Goal: Transaction & Acquisition: Obtain resource

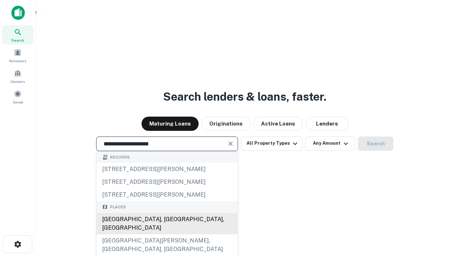
click at [167, 234] on div "[GEOGRAPHIC_DATA], [GEOGRAPHIC_DATA], [GEOGRAPHIC_DATA]" at bounding box center [167, 223] width 141 height 21
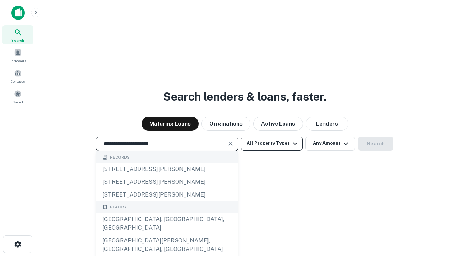
type input "**********"
click at [272, 143] on button "All Property Types" at bounding box center [272, 143] width 62 height 14
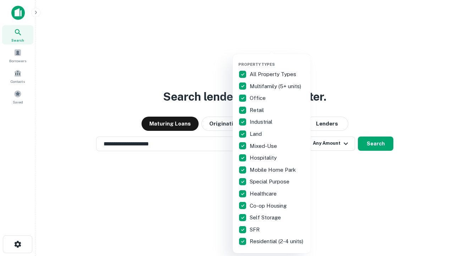
click at [278, 60] on button "button" at bounding box center [278, 60] width 78 height 0
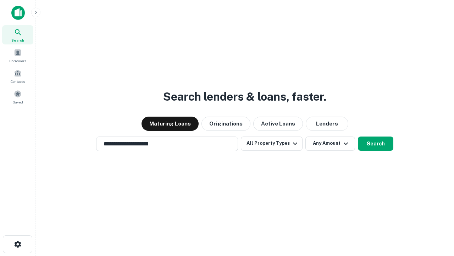
scroll to position [4, 86]
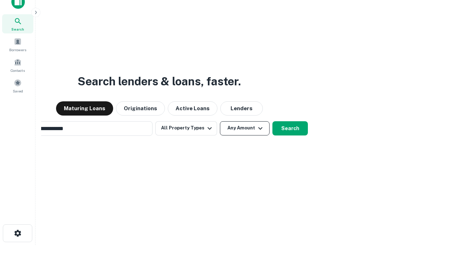
click at [220, 121] on button "Any Amount" at bounding box center [245, 128] width 50 height 14
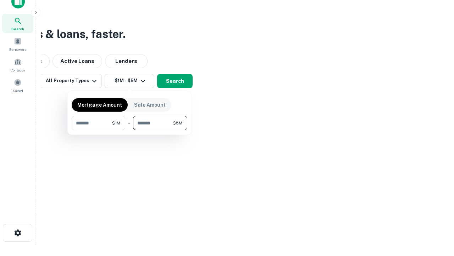
type input "*******"
click at [130, 130] on button "button" at bounding box center [130, 130] width 116 height 0
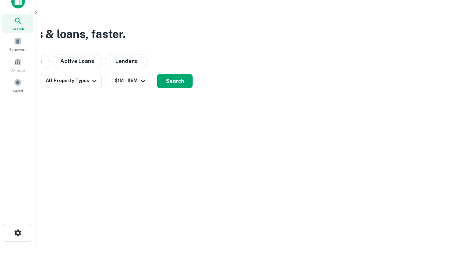
scroll to position [4, 131]
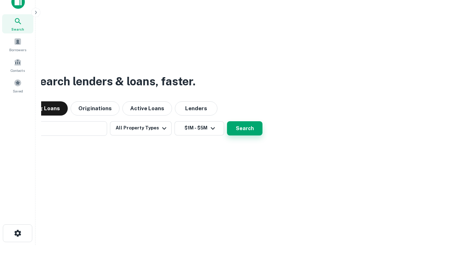
click at [227, 121] on button "Search" at bounding box center [245, 128] width 36 height 14
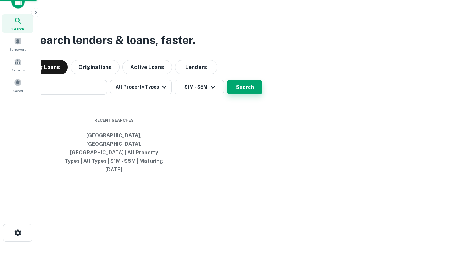
scroll to position [19, 201]
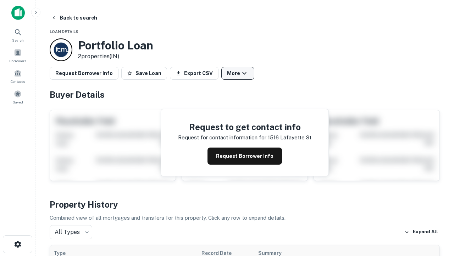
click at [238, 73] on button "More" at bounding box center [238, 73] width 33 height 13
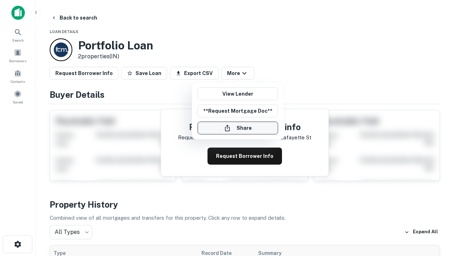
click at [238, 128] on button "Share" at bounding box center [238, 127] width 81 height 13
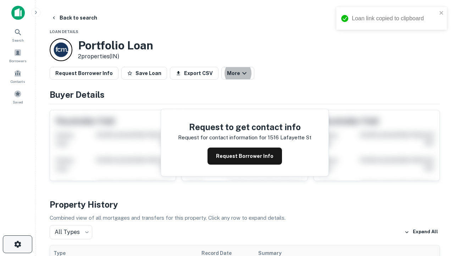
click at [17, 244] on icon "button" at bounding box center [17, 244] width 9 height 9
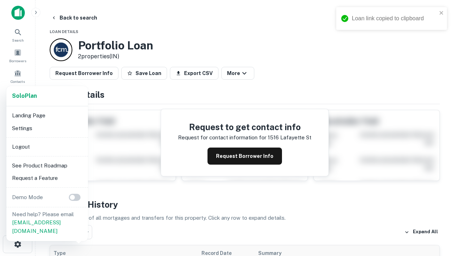
click at [47, 146] on li "Logout" at bounding box center [47, 146] width 76 height 13
